Goal: Communication & Community: Ask a question

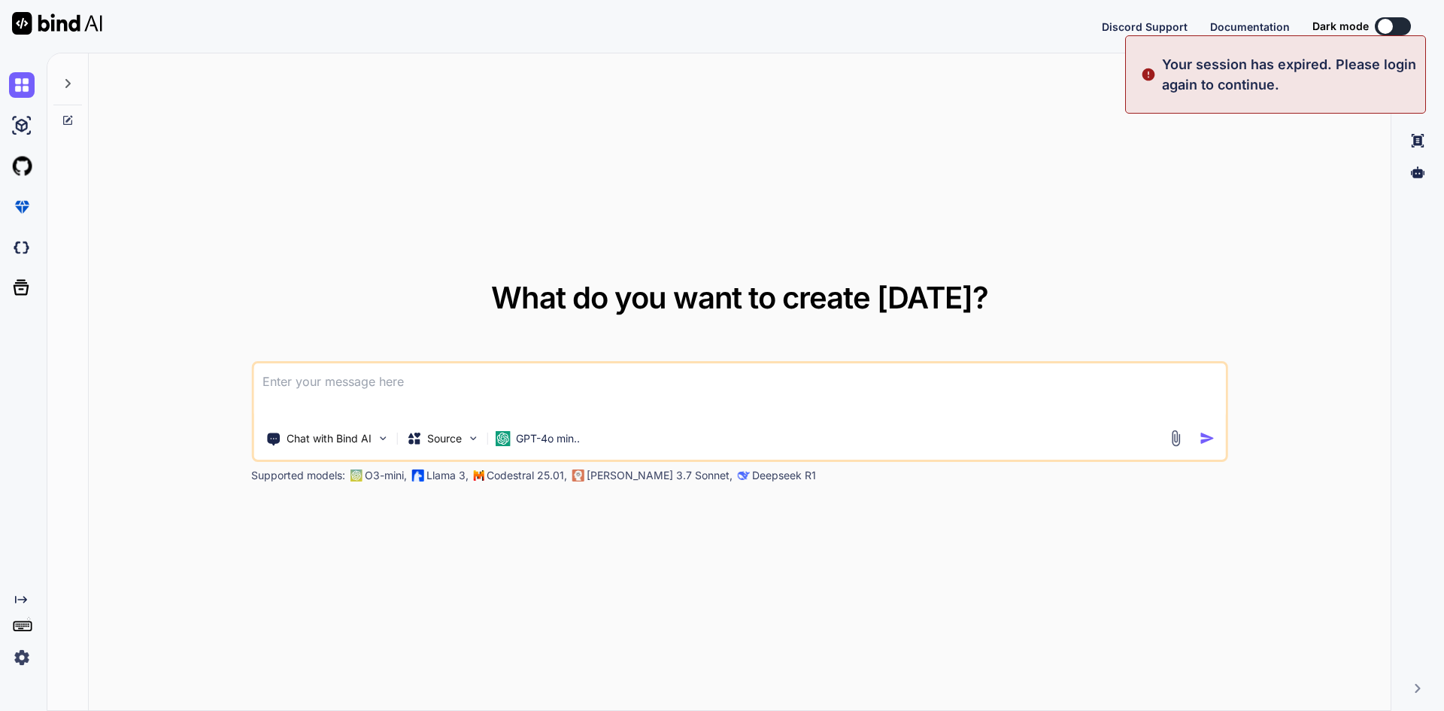
type textarea "x"
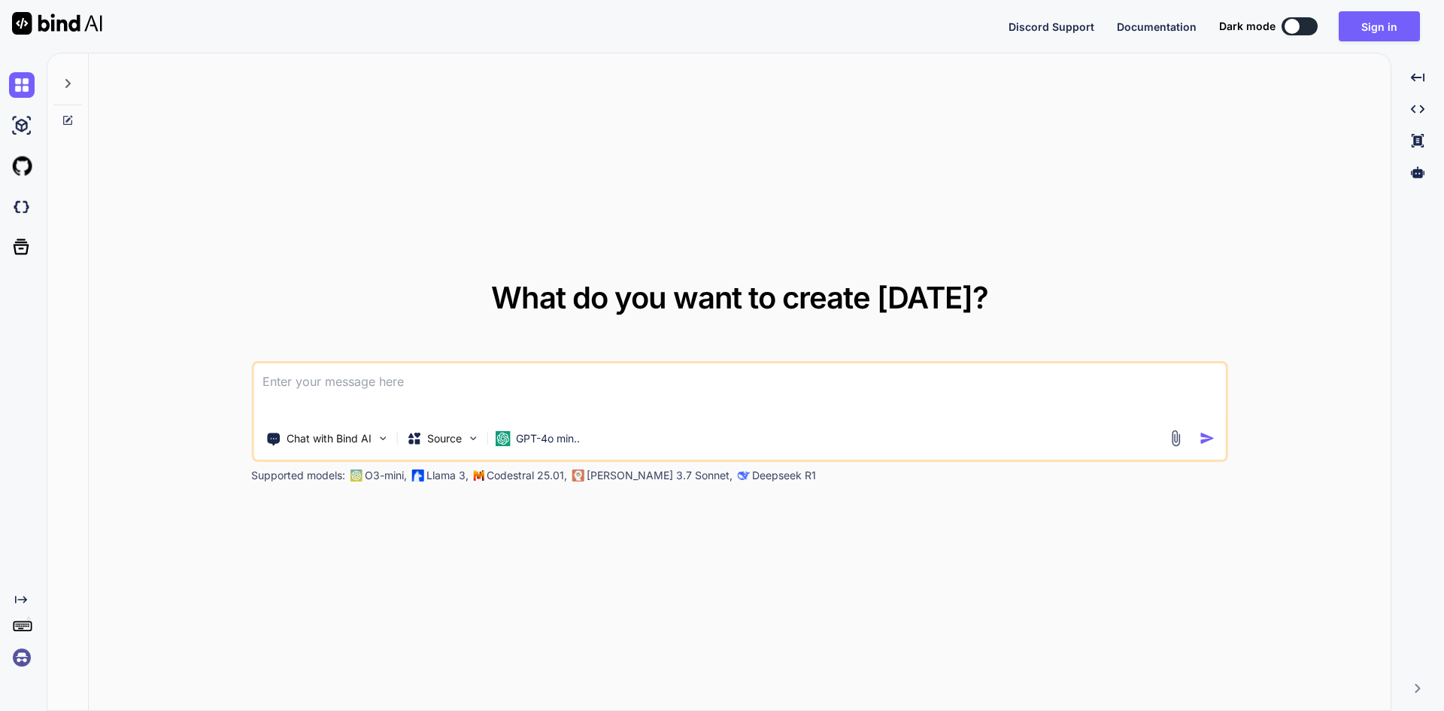
click at [439, 401] on textarea at bounding box center [739, 391] width 972 height 56
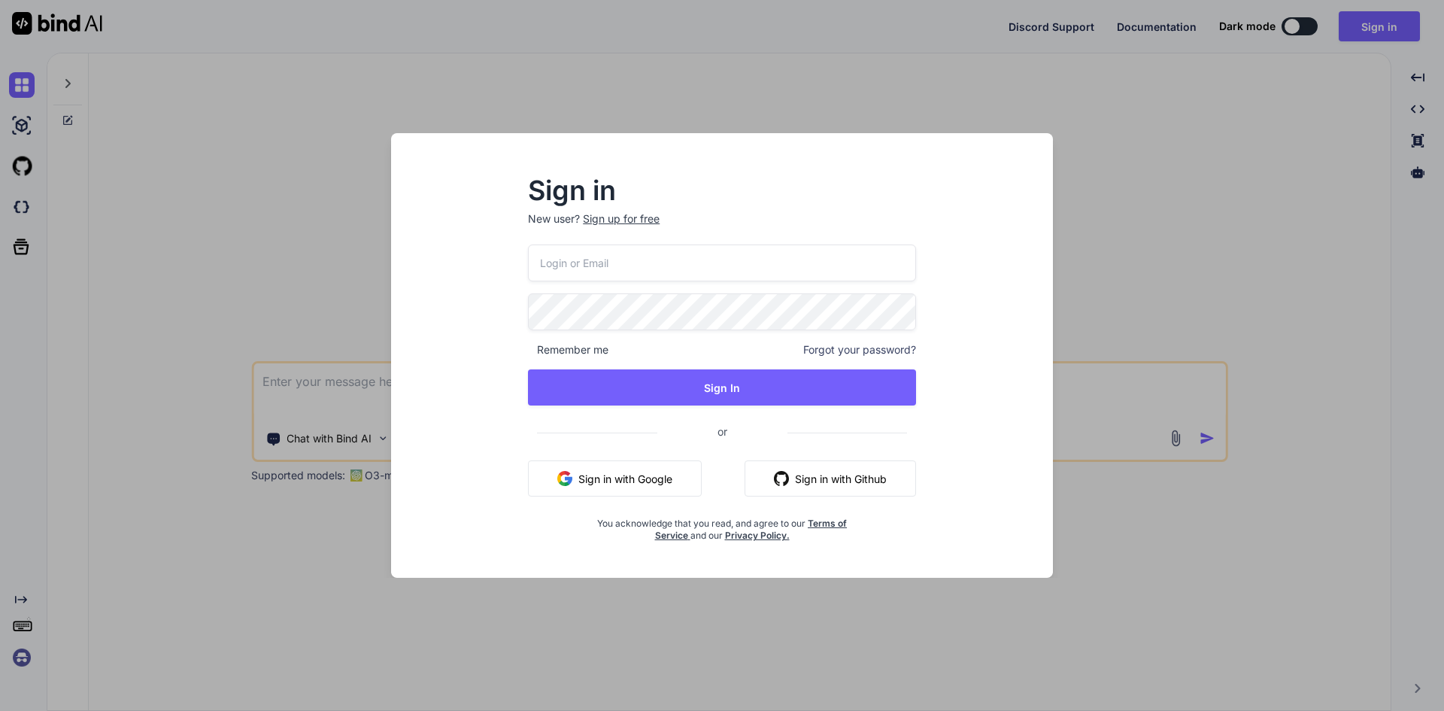
click at [632, 256] on input "email" at bounding box center [722, 262] width 388 height 37
type input "[EMAIL_ADDRESS][DOMAIN_NAME]"
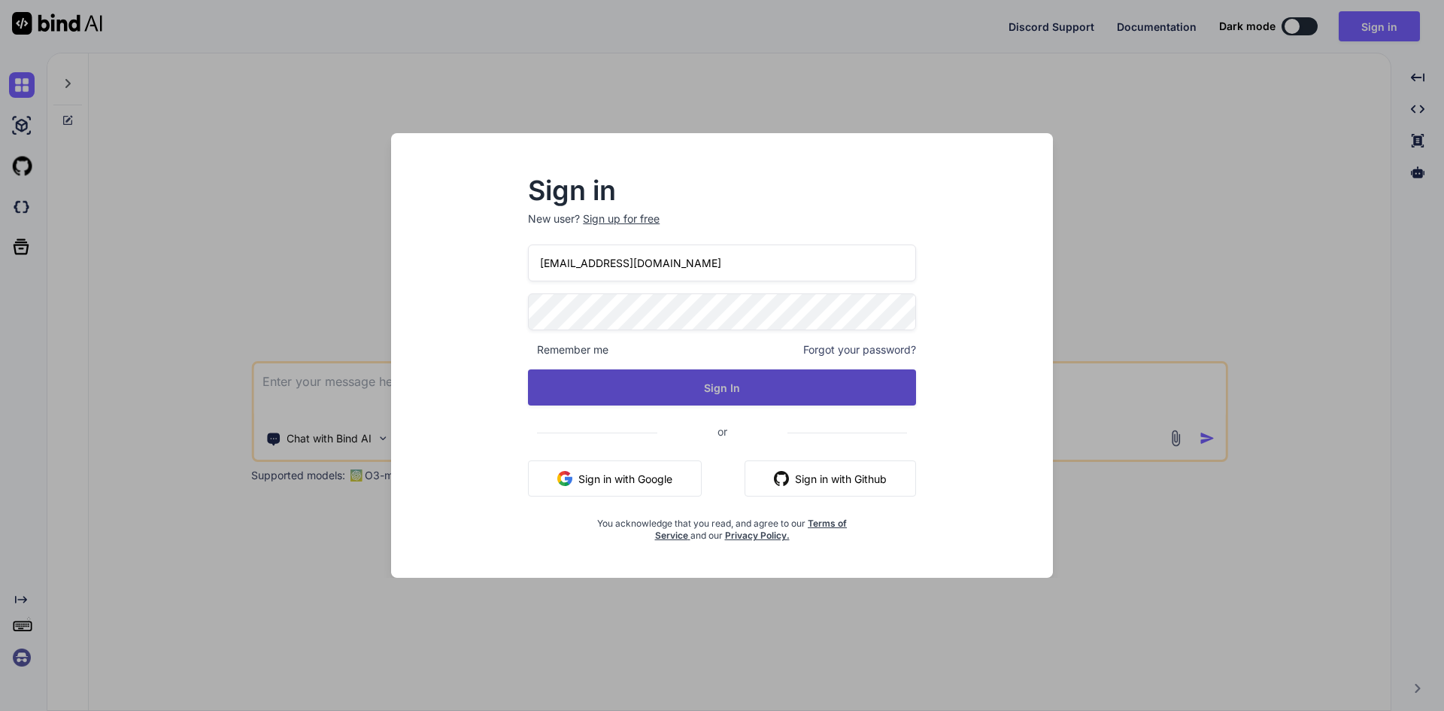
click at [632, 402] on button "Sign In" at bounding box center [722, 387] width 388 height 36
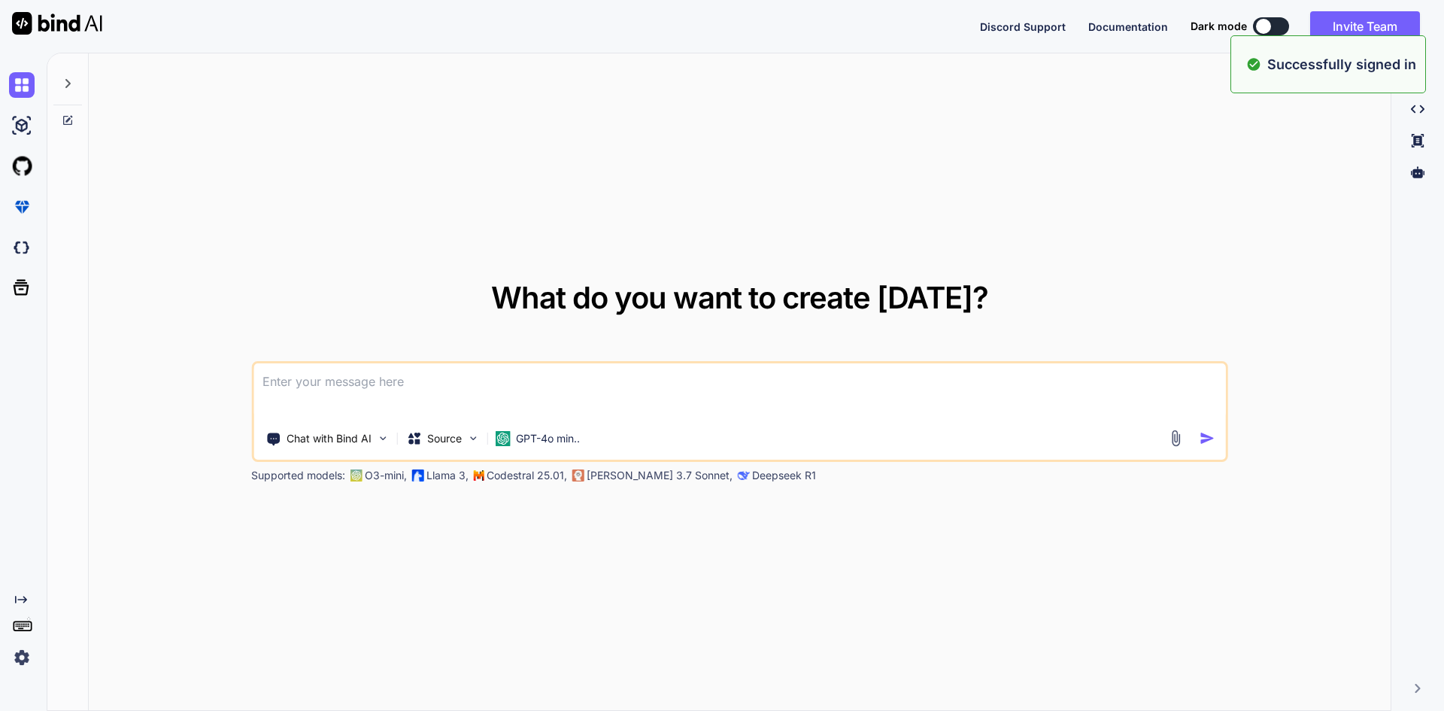
type textarea "x"
click at [603, 366] on textarea at bounding box center [739, 391] width 972 height 56
type textarea "h"
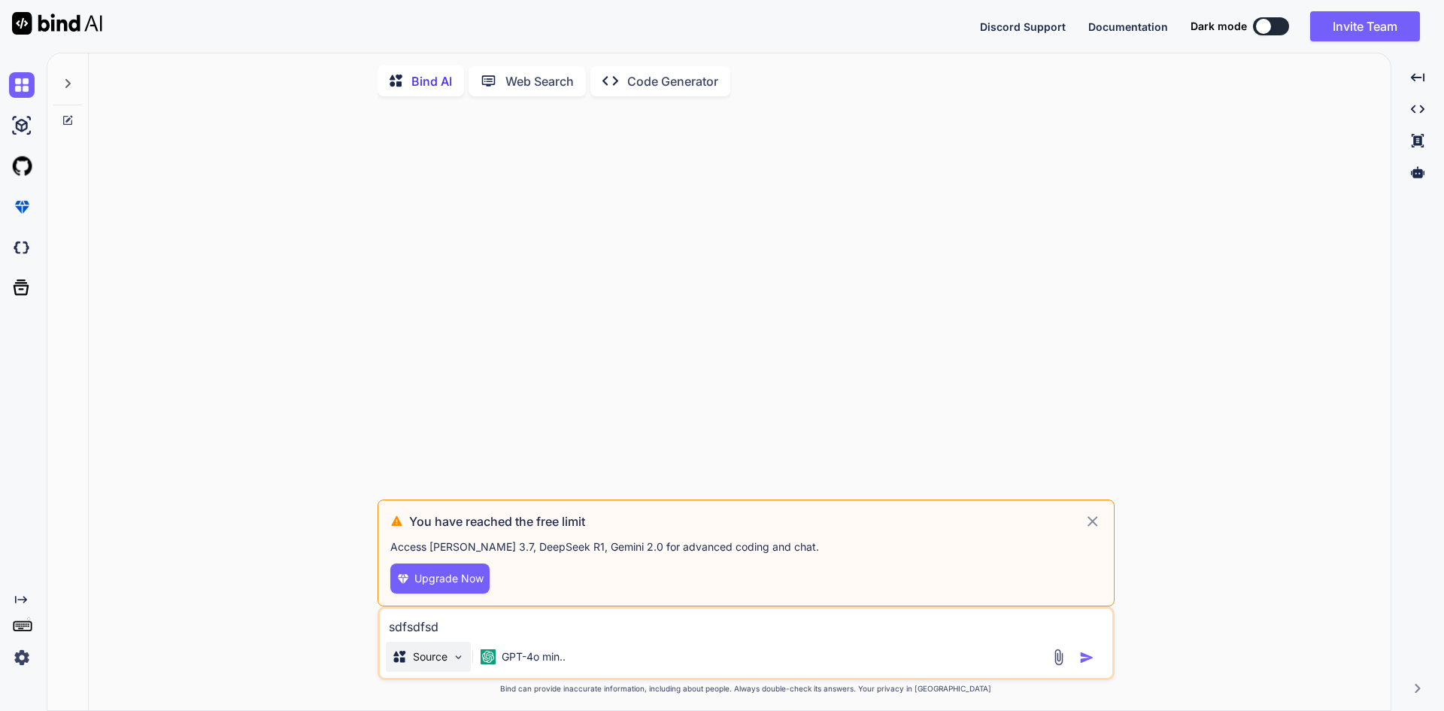
click at [453, 660] on img at bounding box center [458, 656] width 13 height 13
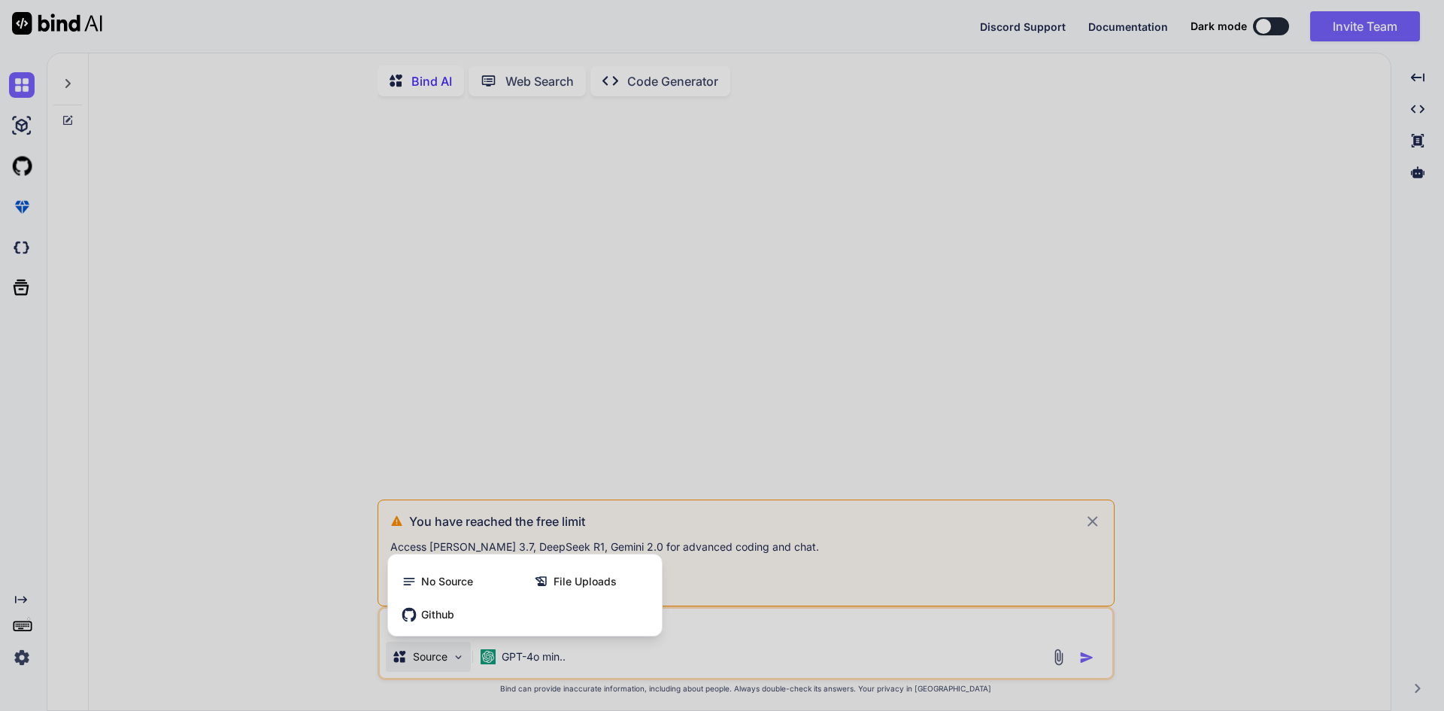
click at [529, 663] on div at bounding box center [722, 355] width 1444 height 711
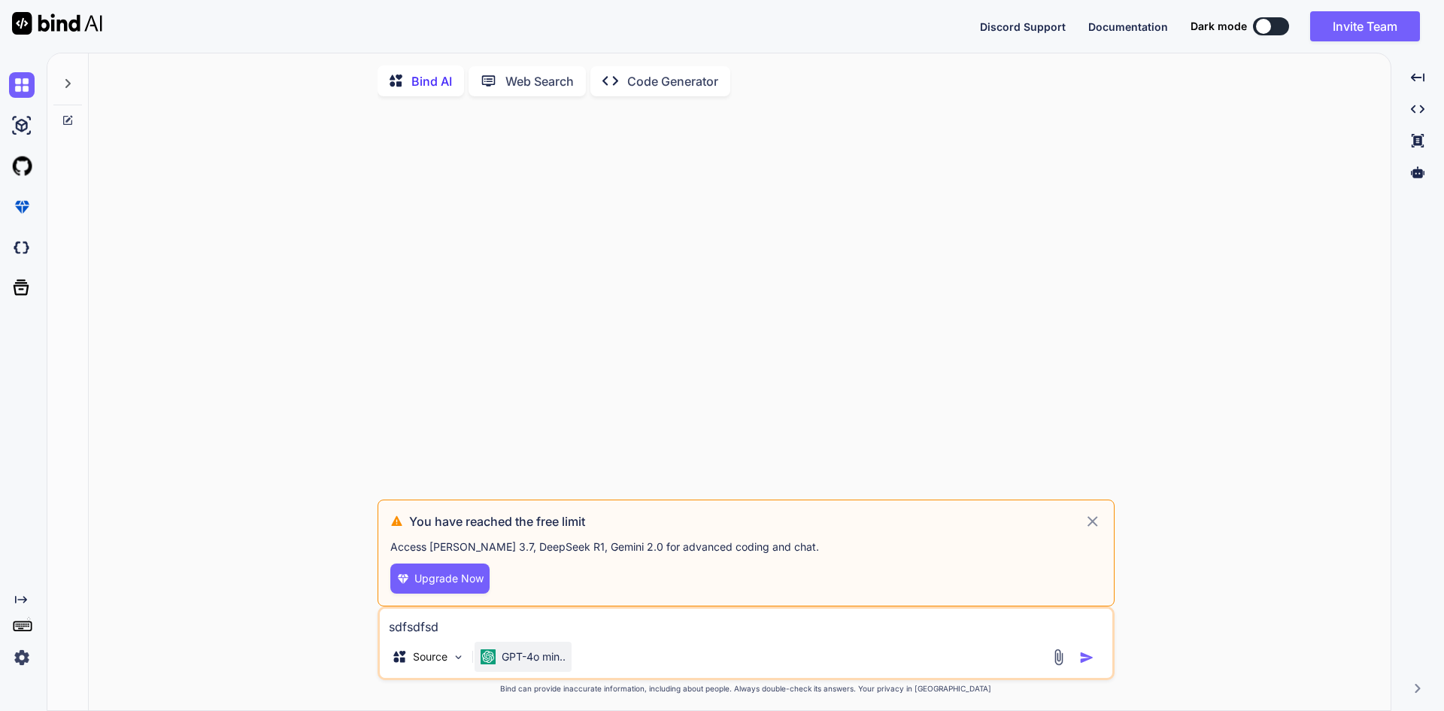
click at [526, 659] on p "GPT-4o min.." at bounding box center [534, 656] width 64 height 15
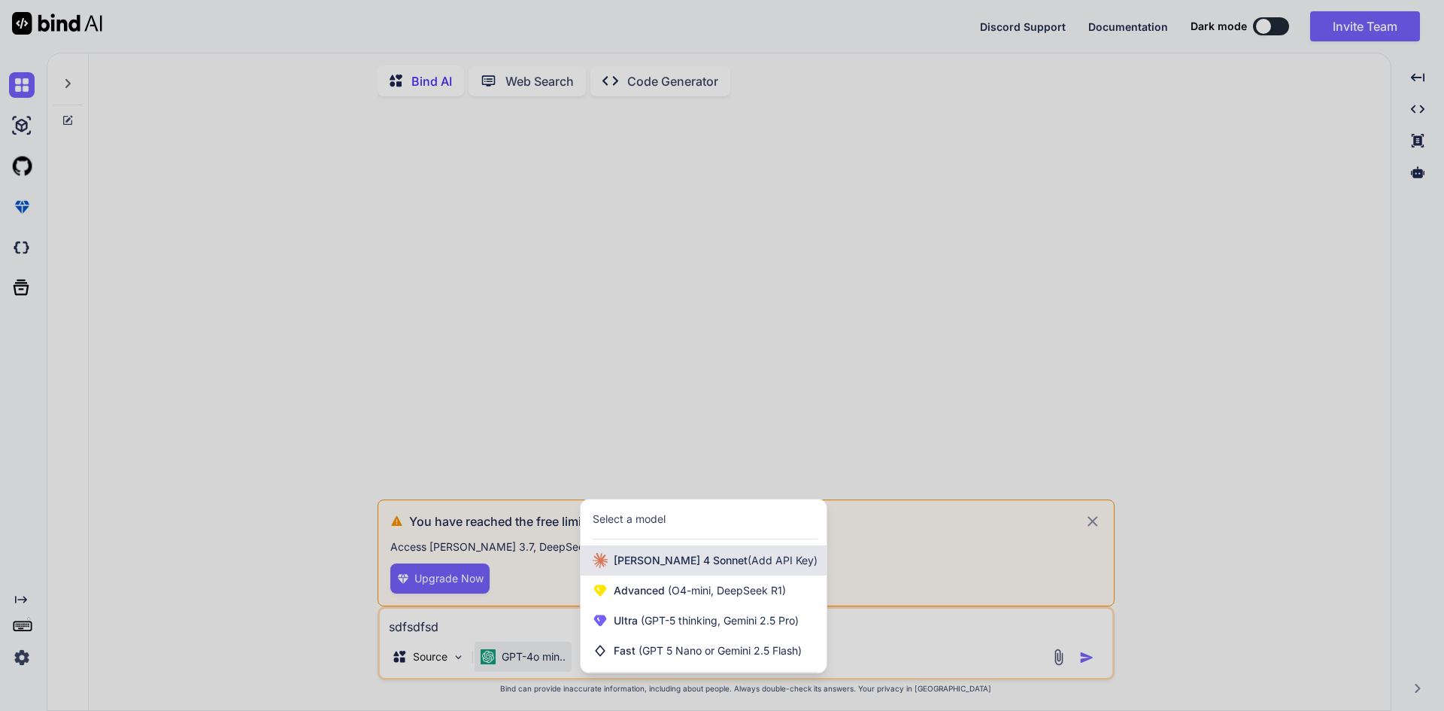
click at [747, 563] on span "(Add API Key)" at bounding box center [782, 559] width 70 height 13
type textarea "x"
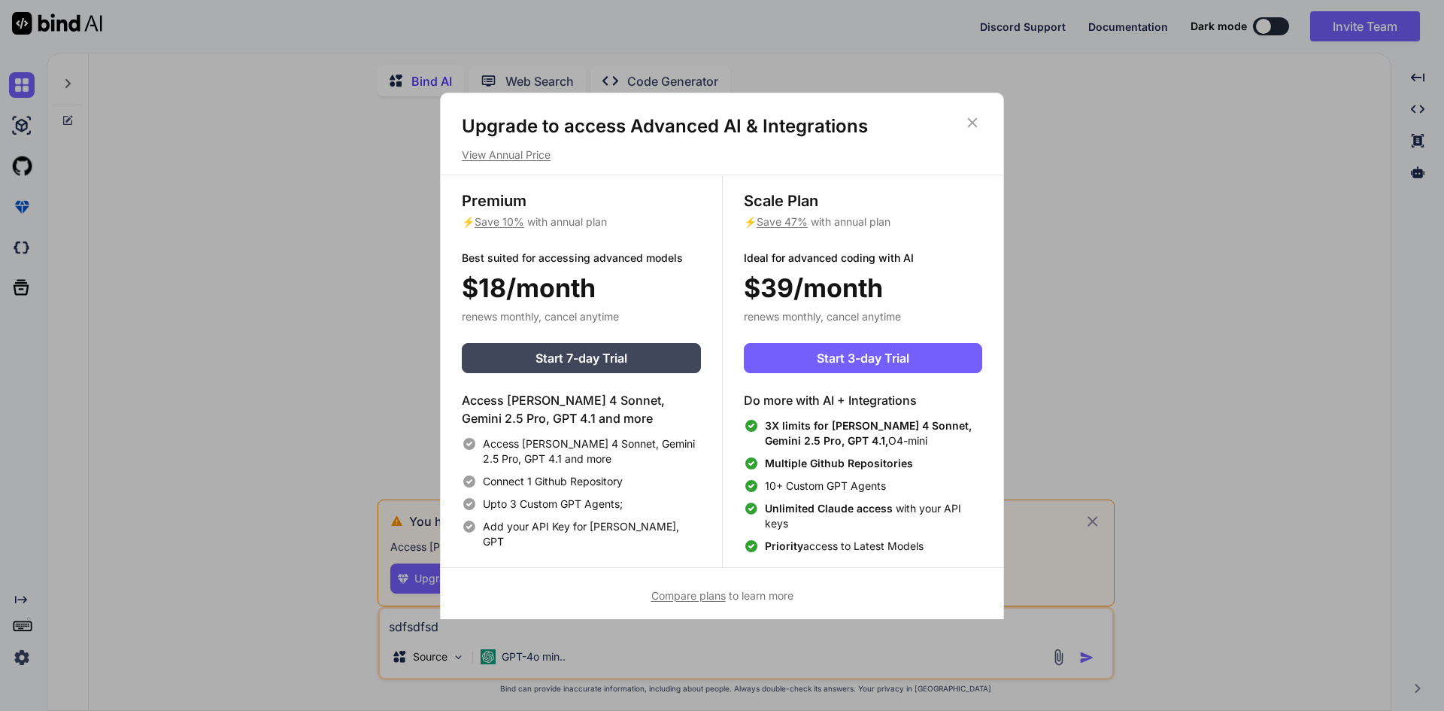
click at [970, 126] on icon at bounding box center [972, 122] width 17 height 17
